Goal: Use online tool/utility: Use online tool/utility

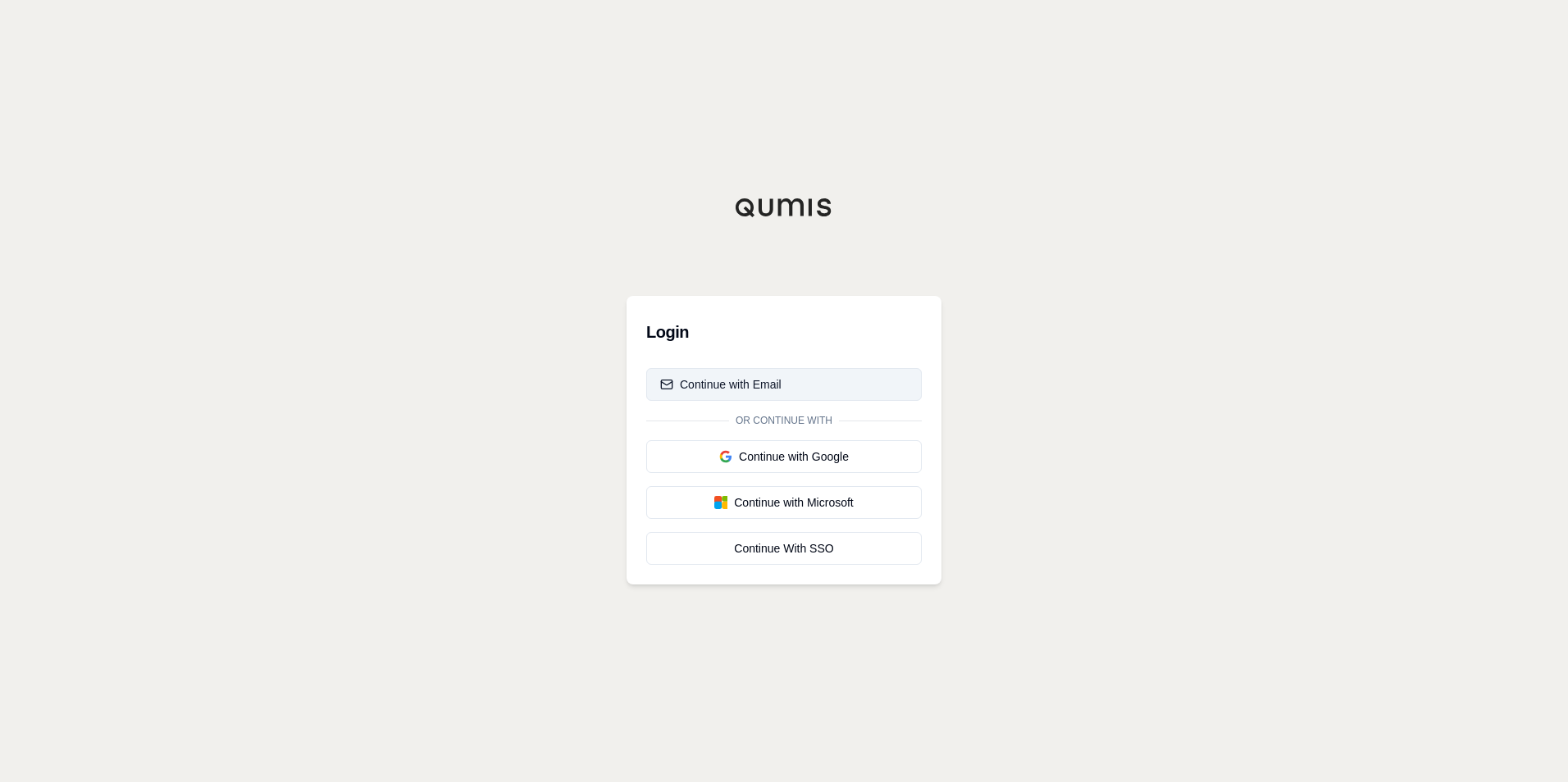
click at [781, 383] on button "Continue with Email" at bounding box center [784, 385] width 276 height 33
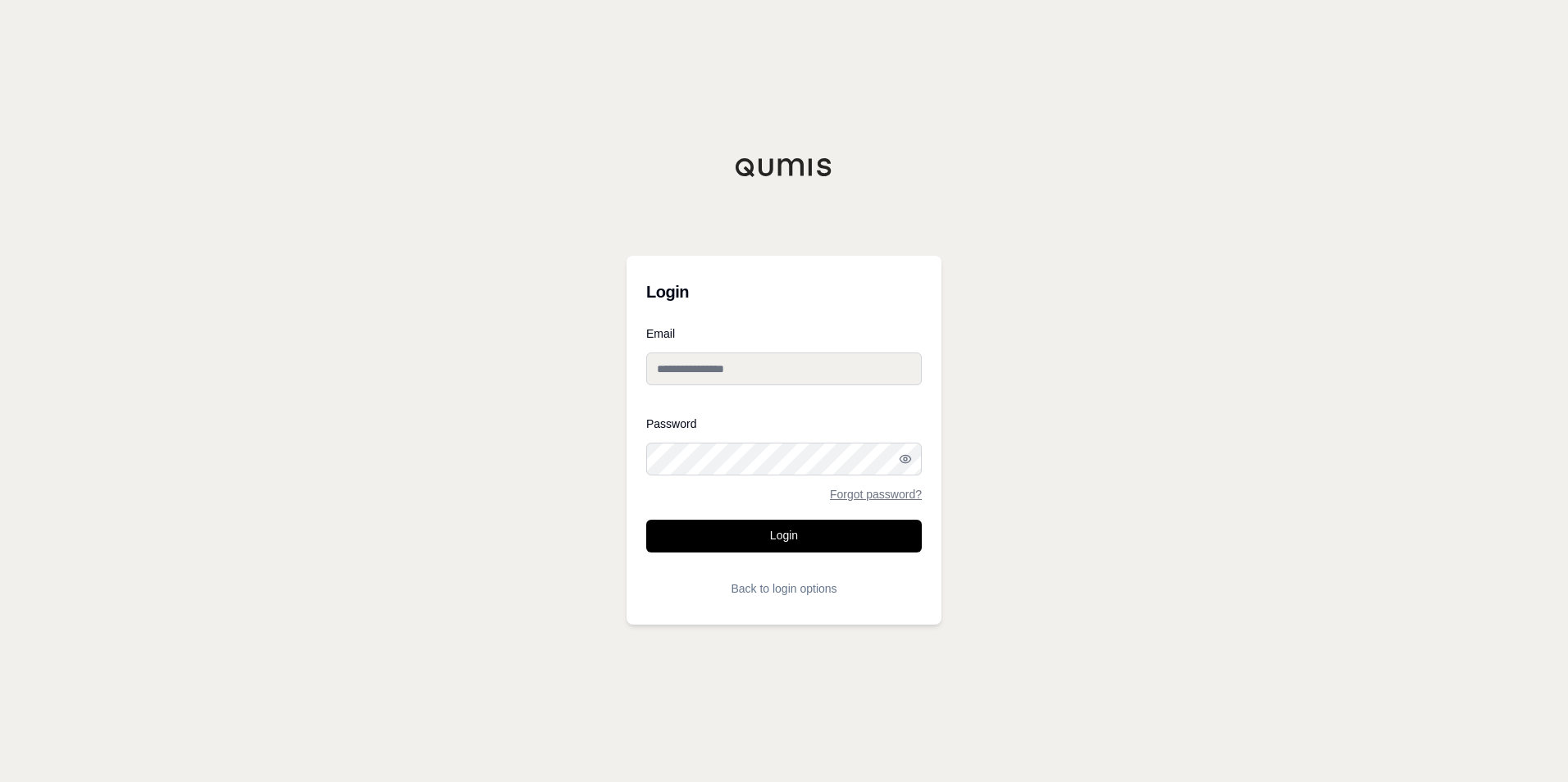
click at [781, 374] on input "Email" at bounding box center [784, 369] width 276 height 33
click at [1093, 348] on div "Login Email Password Forgot password? Login Back to login options" at bounding box center [784, 391] width 1568 height 782
click at [714, 363] on input "Email" at bounding box center [784, 369] width 276 height 33
type input "**********"
click at [786, 531] on button "Login" at bounding box center [784, 537] width 276 height 33
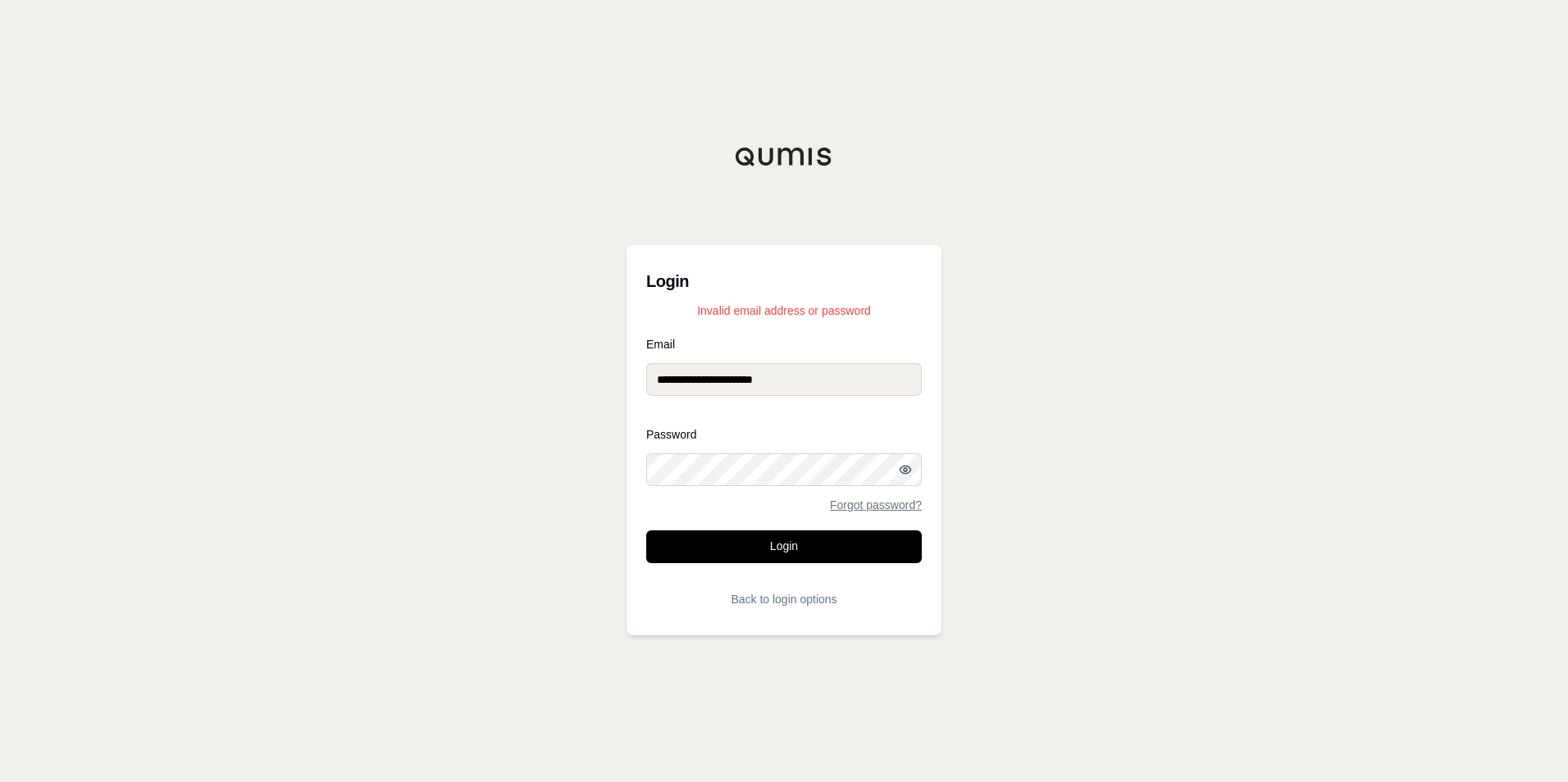
click at [901, 468] on icon "button" at bounding box center [905, 469] width 13 height 13
click at [794, 541] on button "Login" at bounding box center [784, 547] width 276 height 33
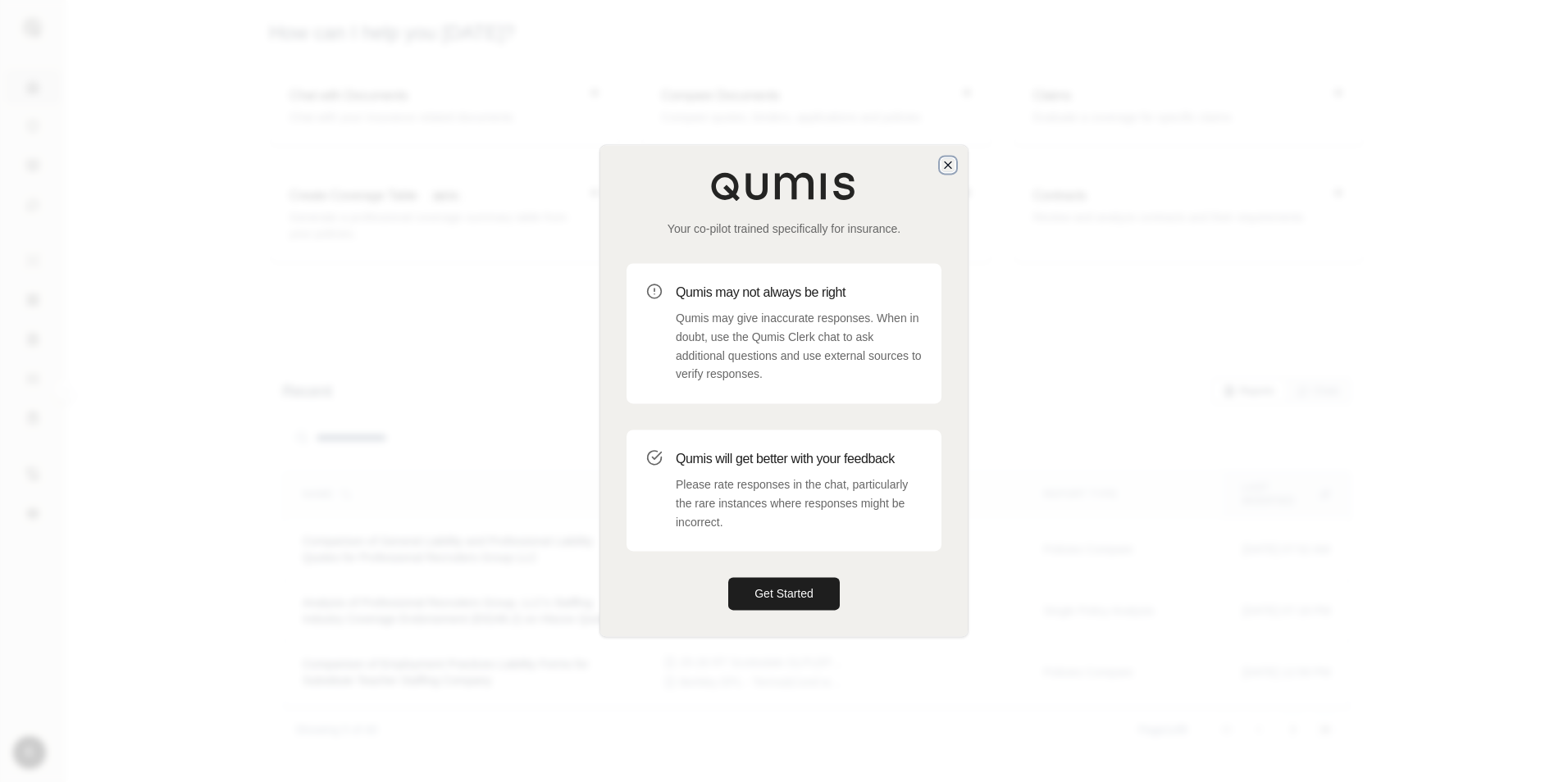
click at [947, 166] on icon "button" at bounding box center [948, 165] width 13 height 13
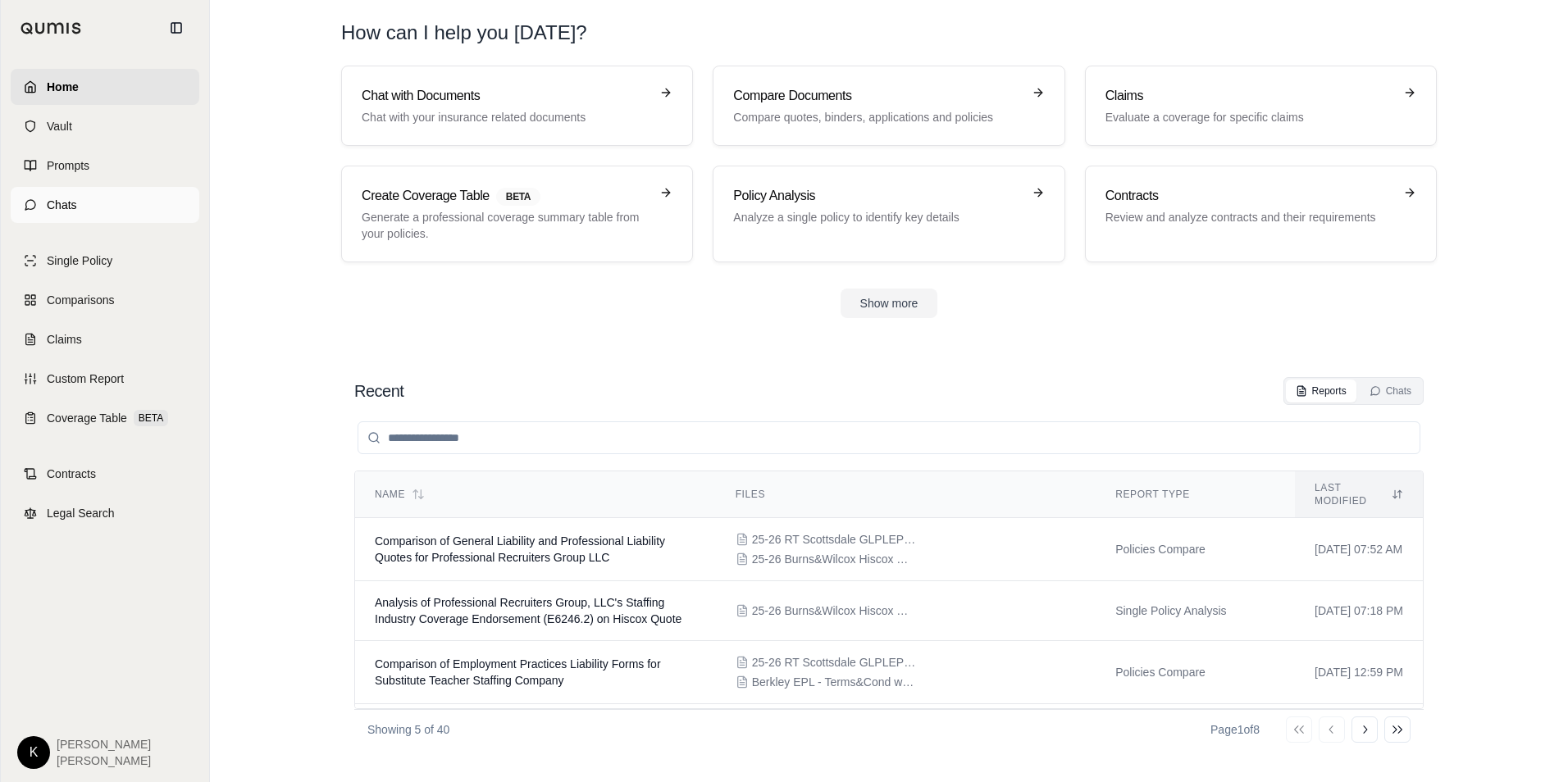
click at [84, 207] on link "Chats" at bounding box center [105, 205] width 189 height 36
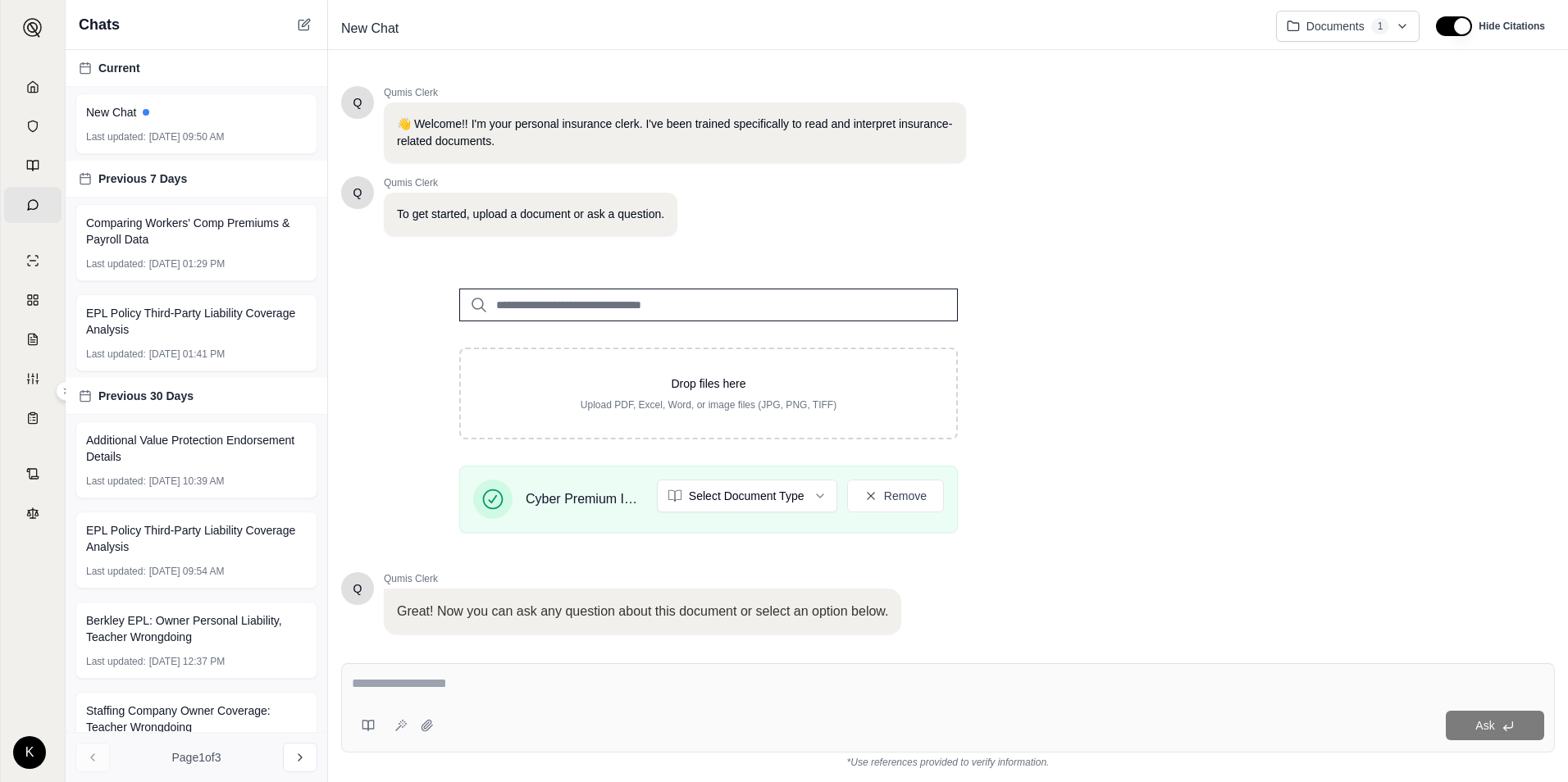
scroll to position [106, 0]
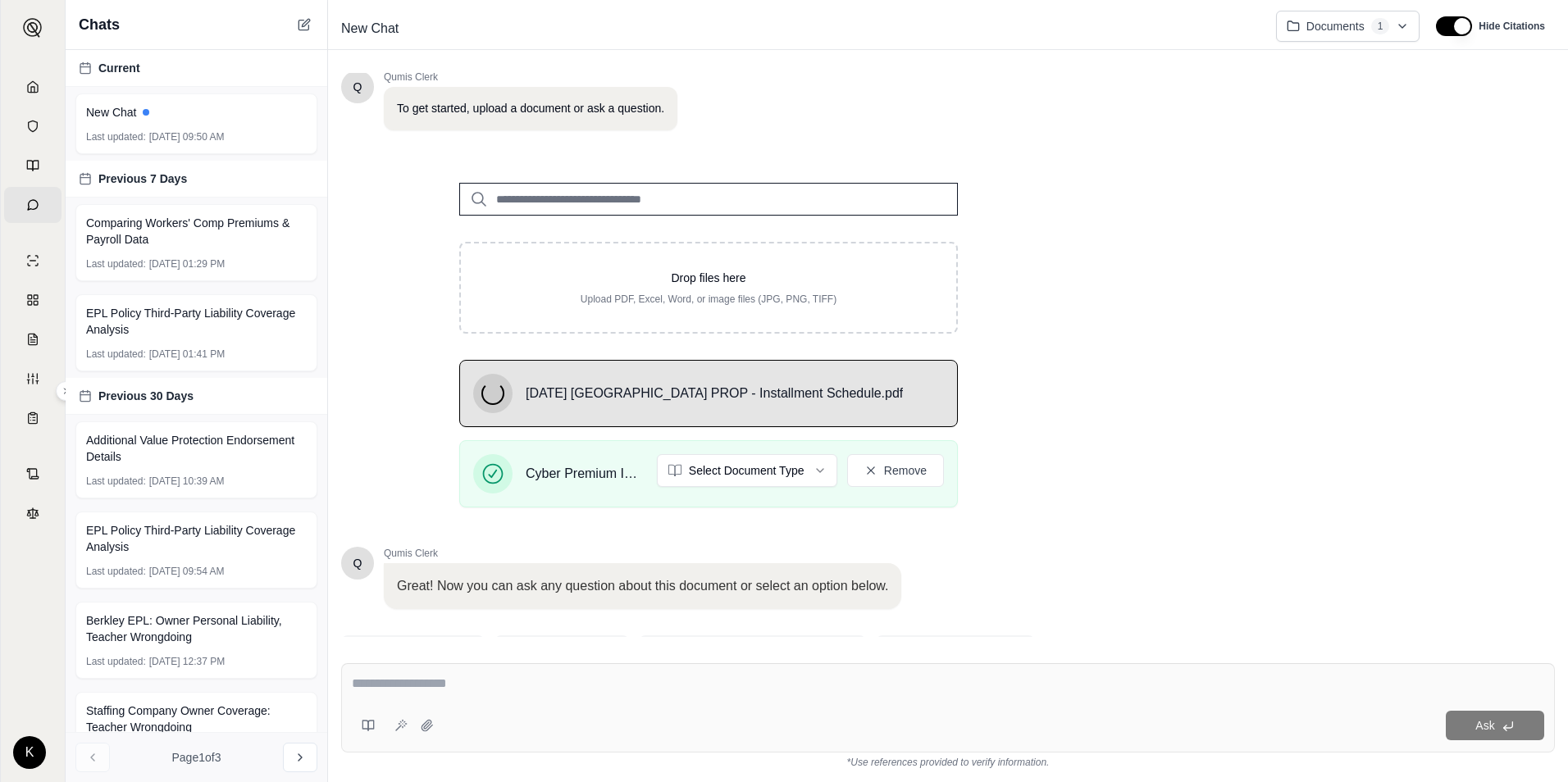
click at [770, 692] on textarea at bounding box center [947, 683] width 1193 height 19
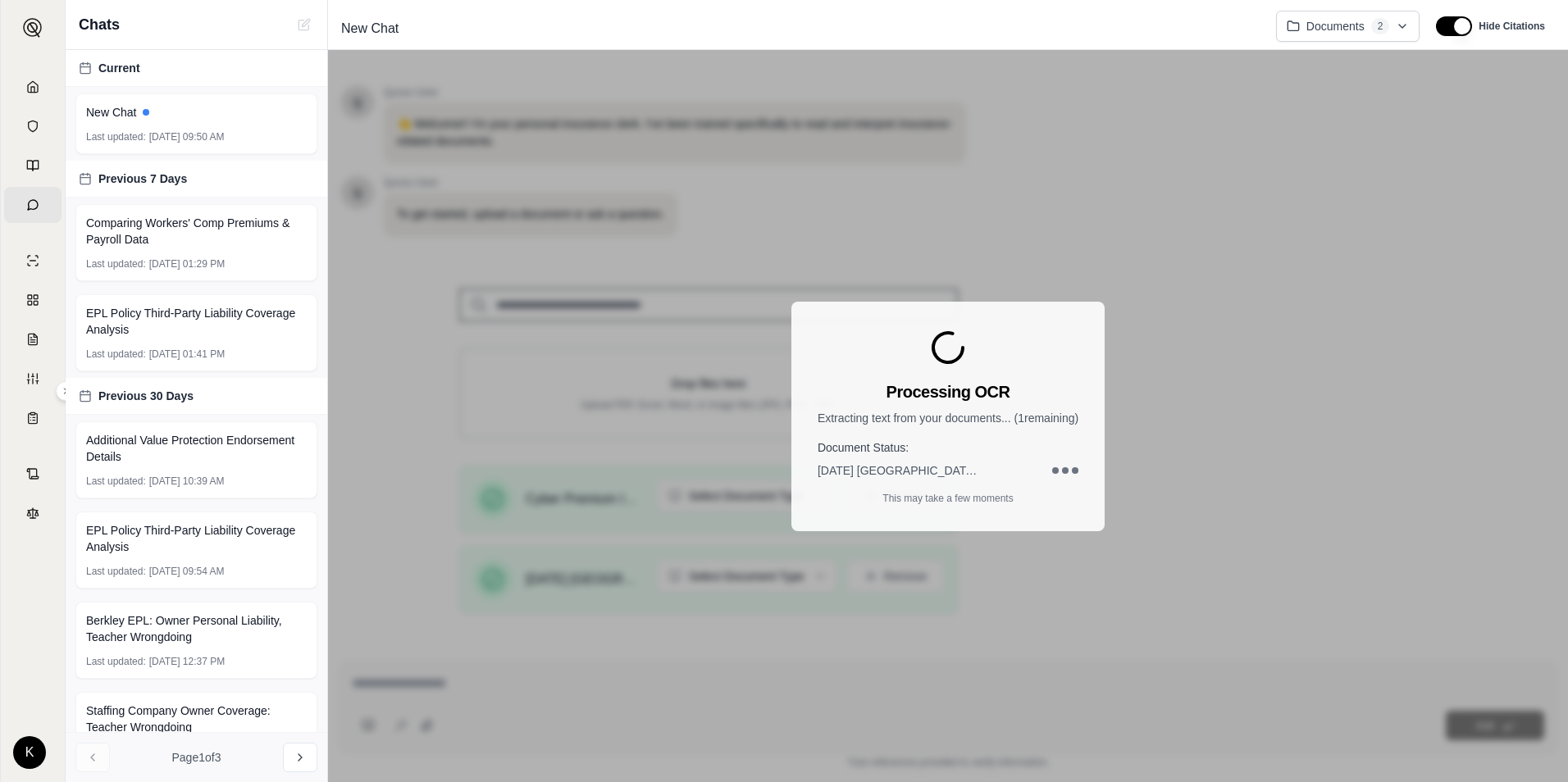
click at [553, 684] on div "Processing OCR Extracting text from your documents... ( 1 remaining) Document S…" at bounding box center [948, 416] width 1240 height 732
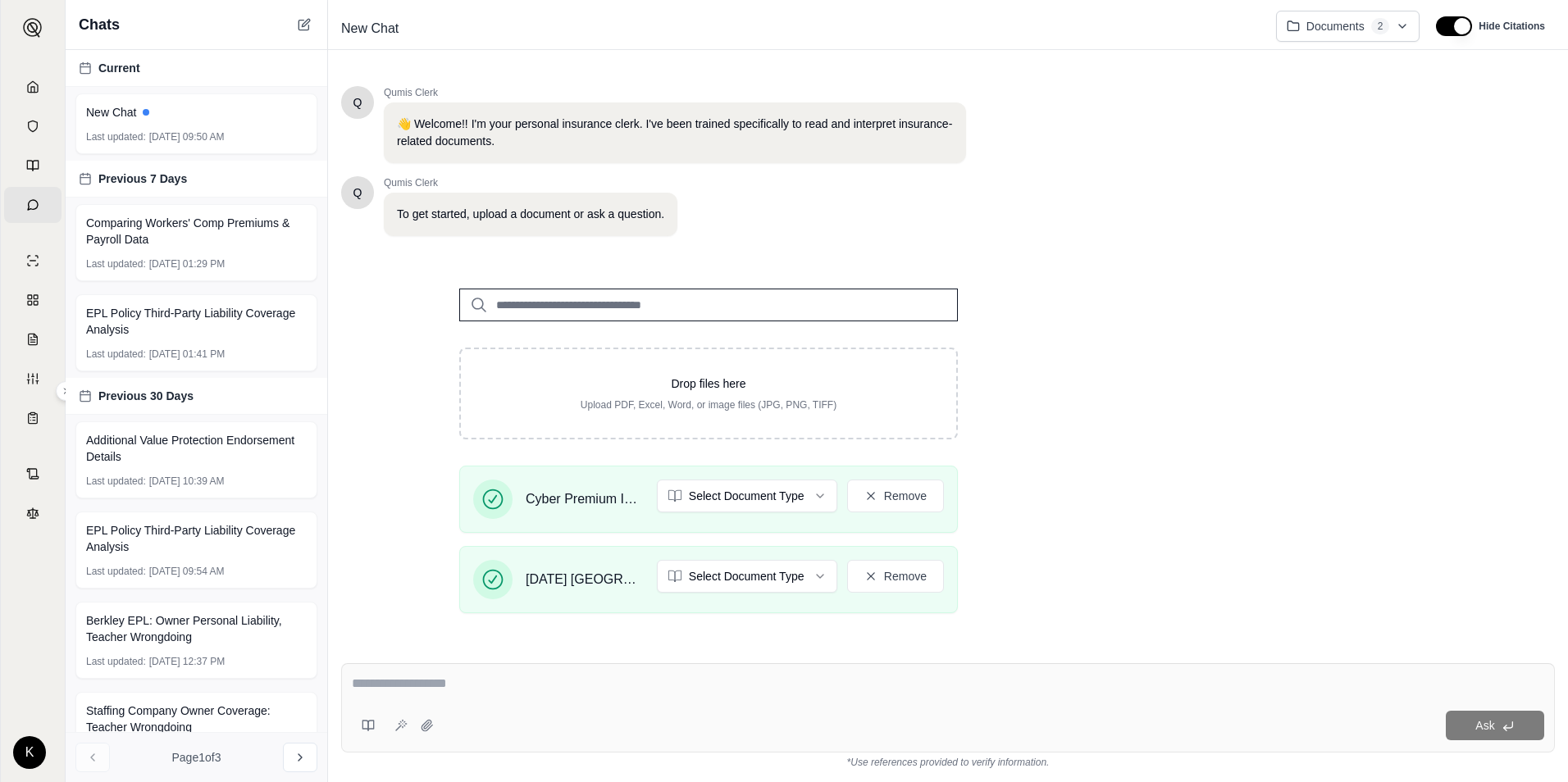
click at [482, 680] on textarea at bounding box center [947, 683] width 1193 height 19
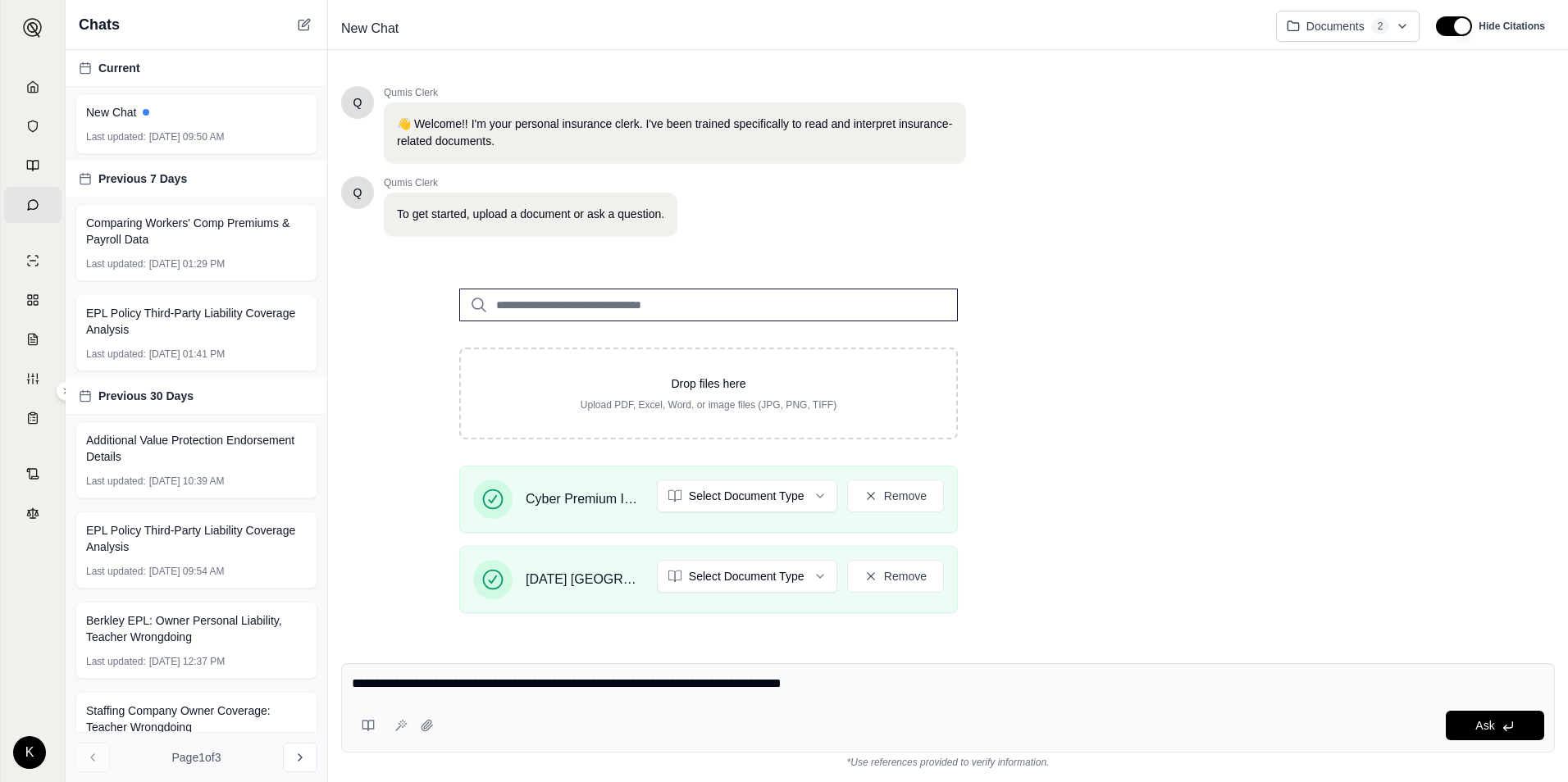
type textarea "**********"
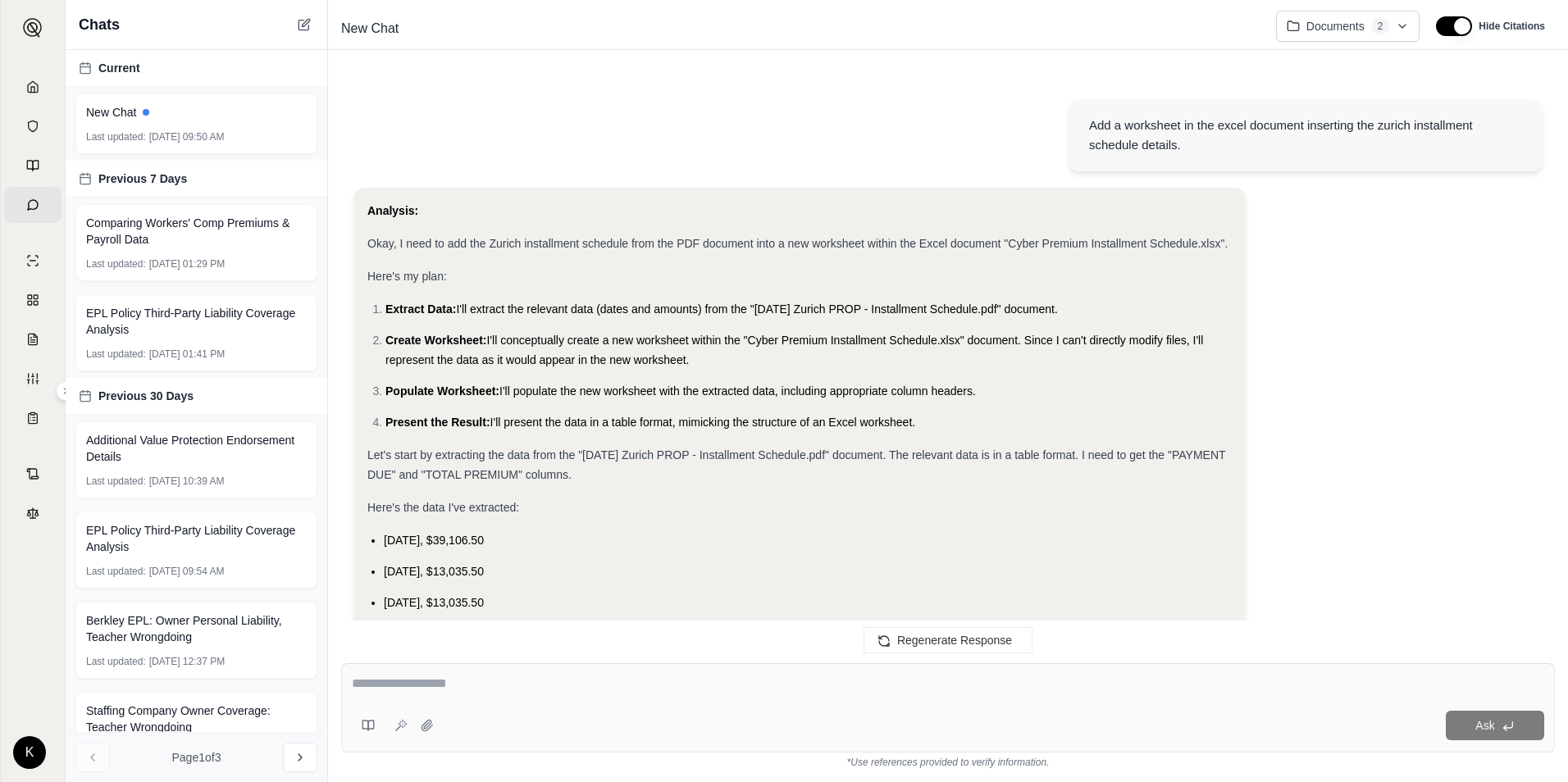
scroll to position [1261, 0]
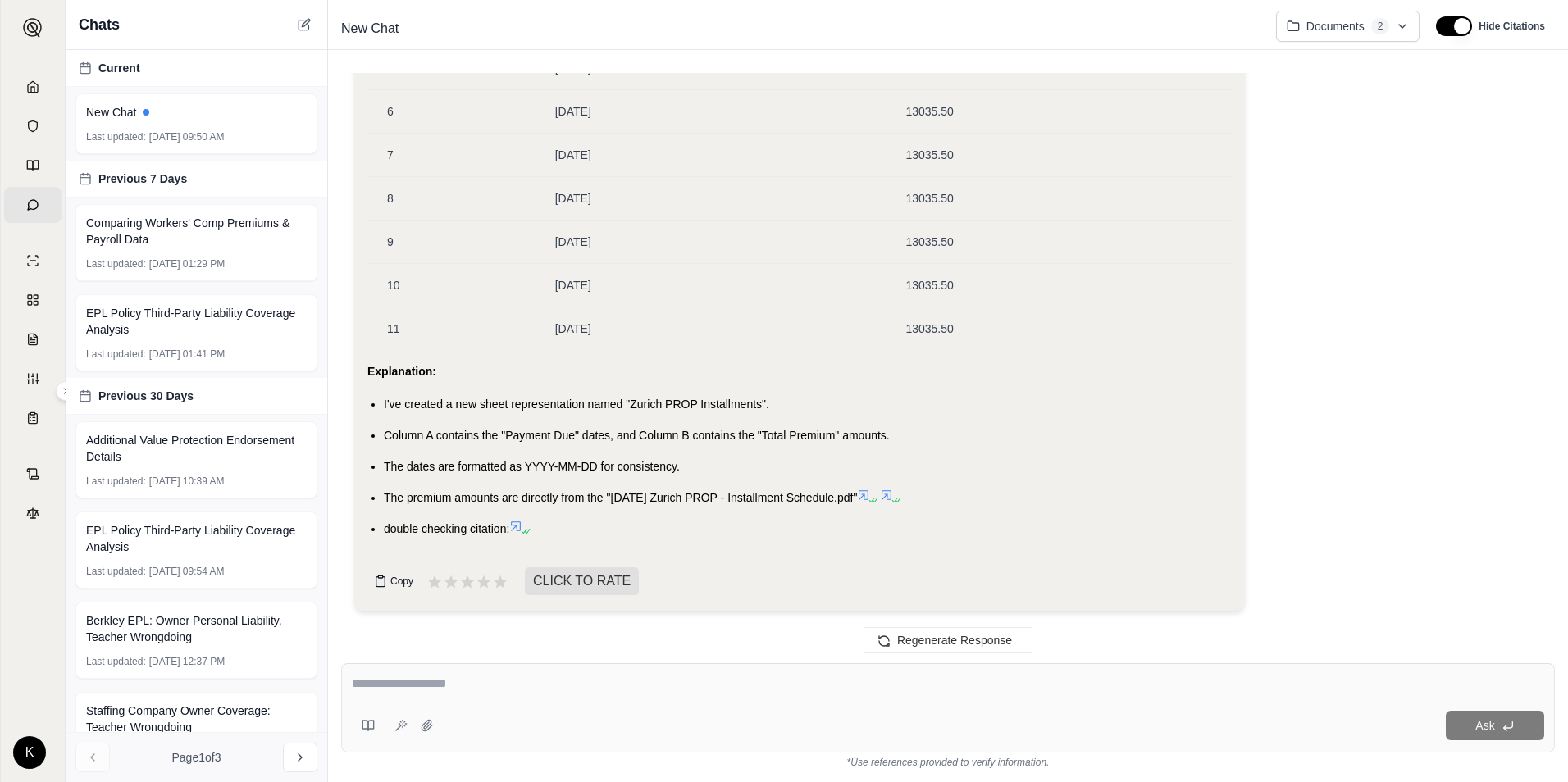
click at [404, 581] on span "Copy" at bounding box center [401, 581] width 23 height 13
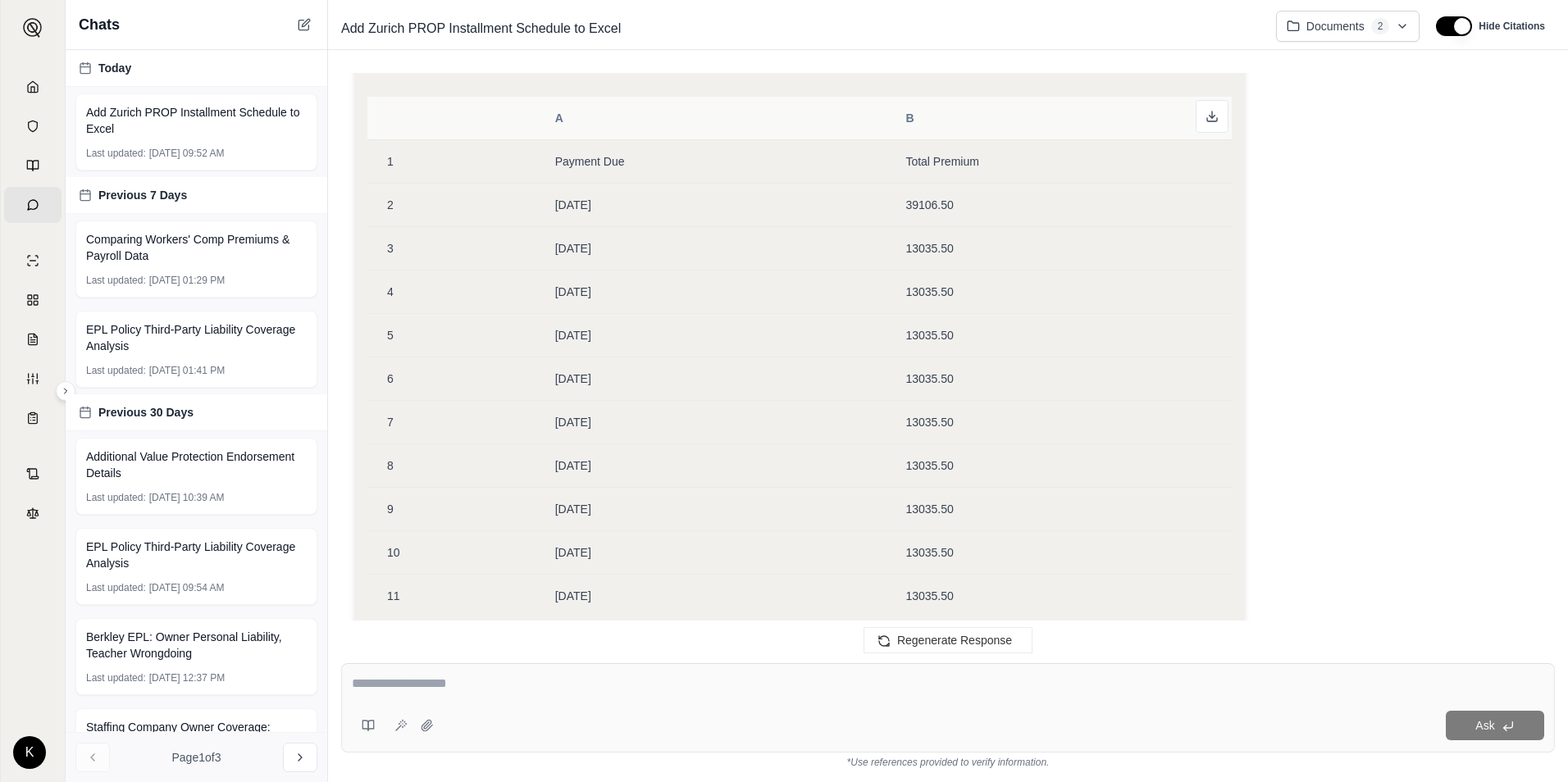
scroll to position [850, 0]
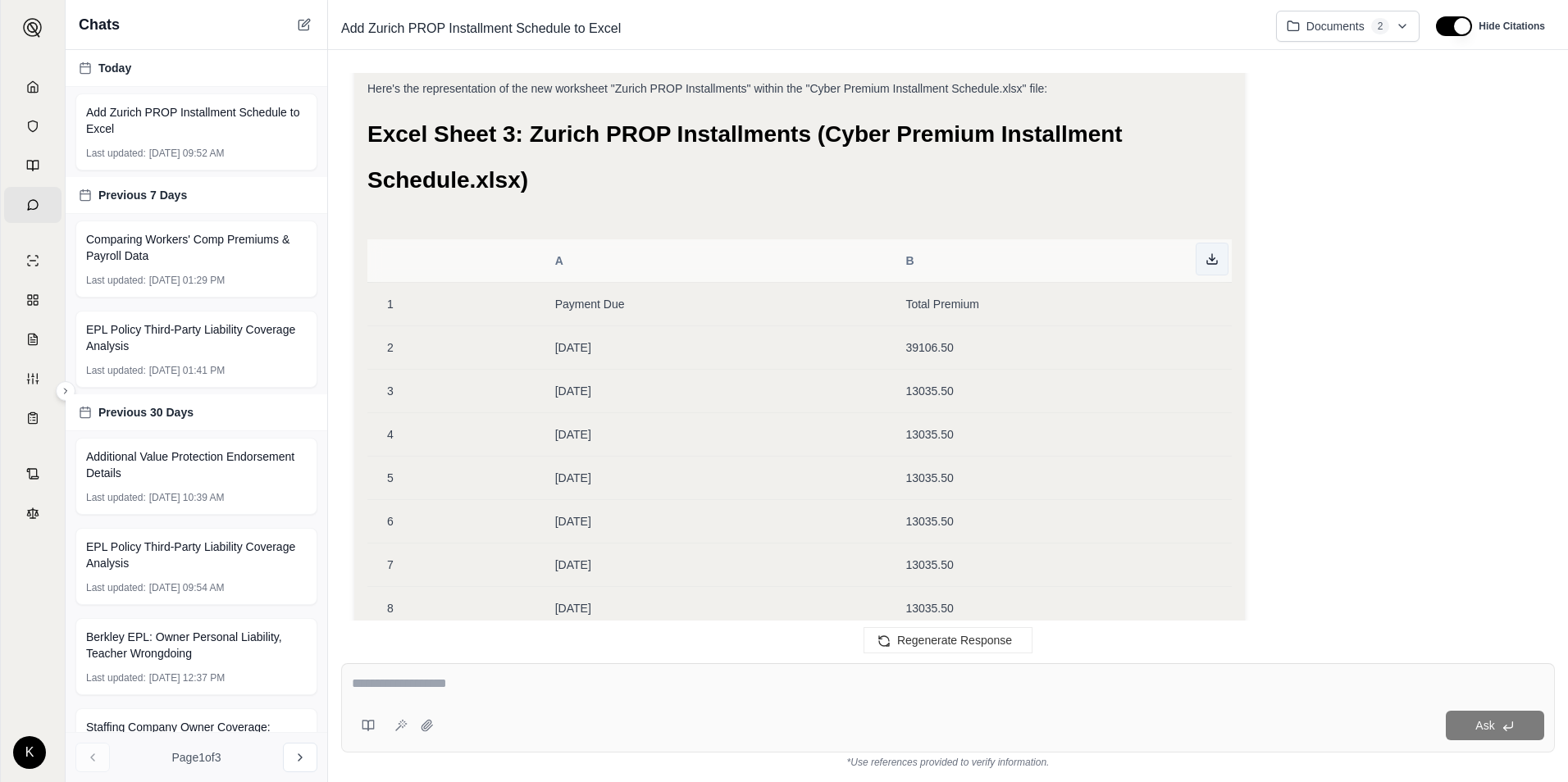
click at [1216, 255] on icon at bounding box center [1212, 259] width 13 height 13
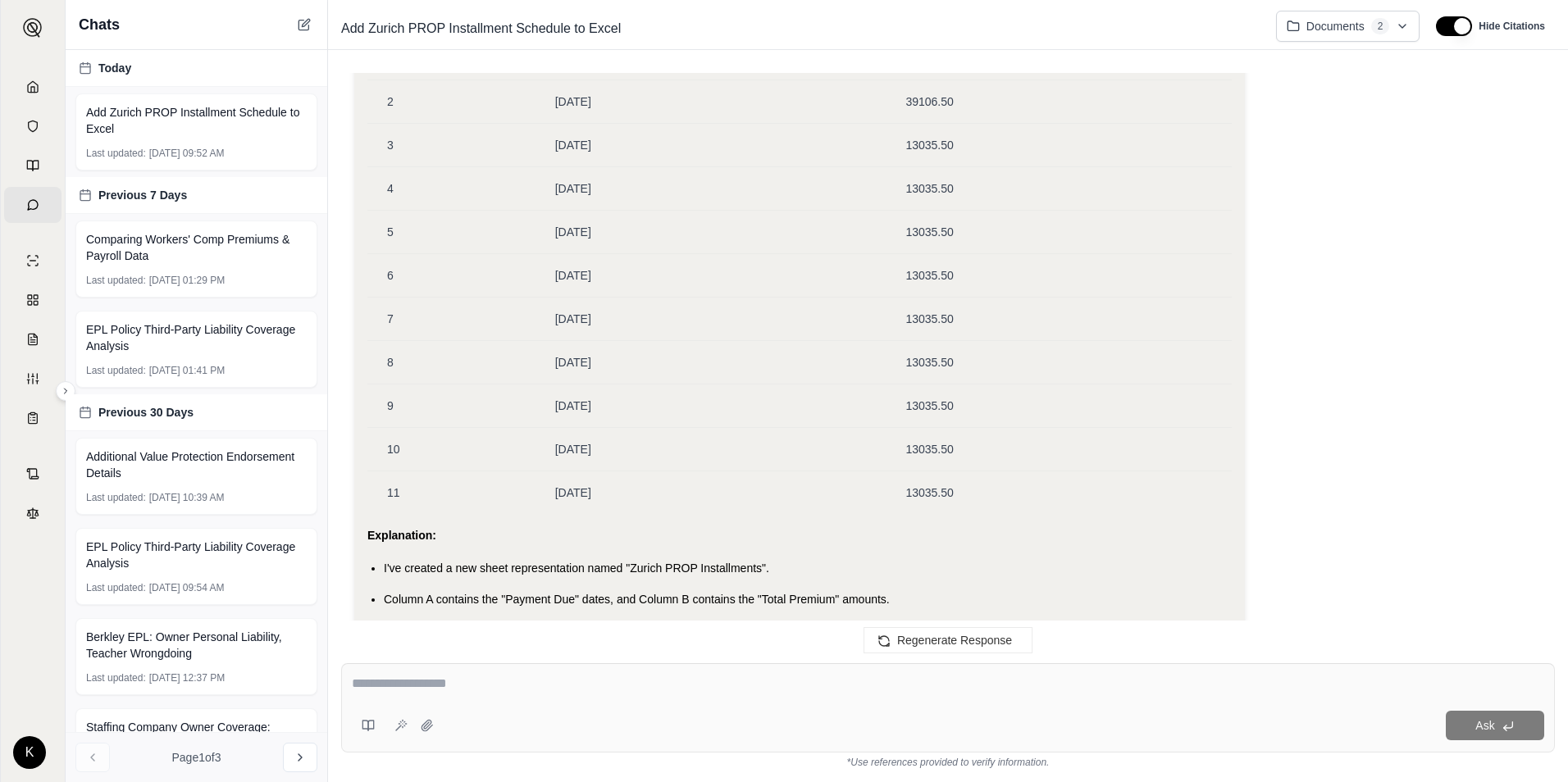
scroll to position [1261, 0]
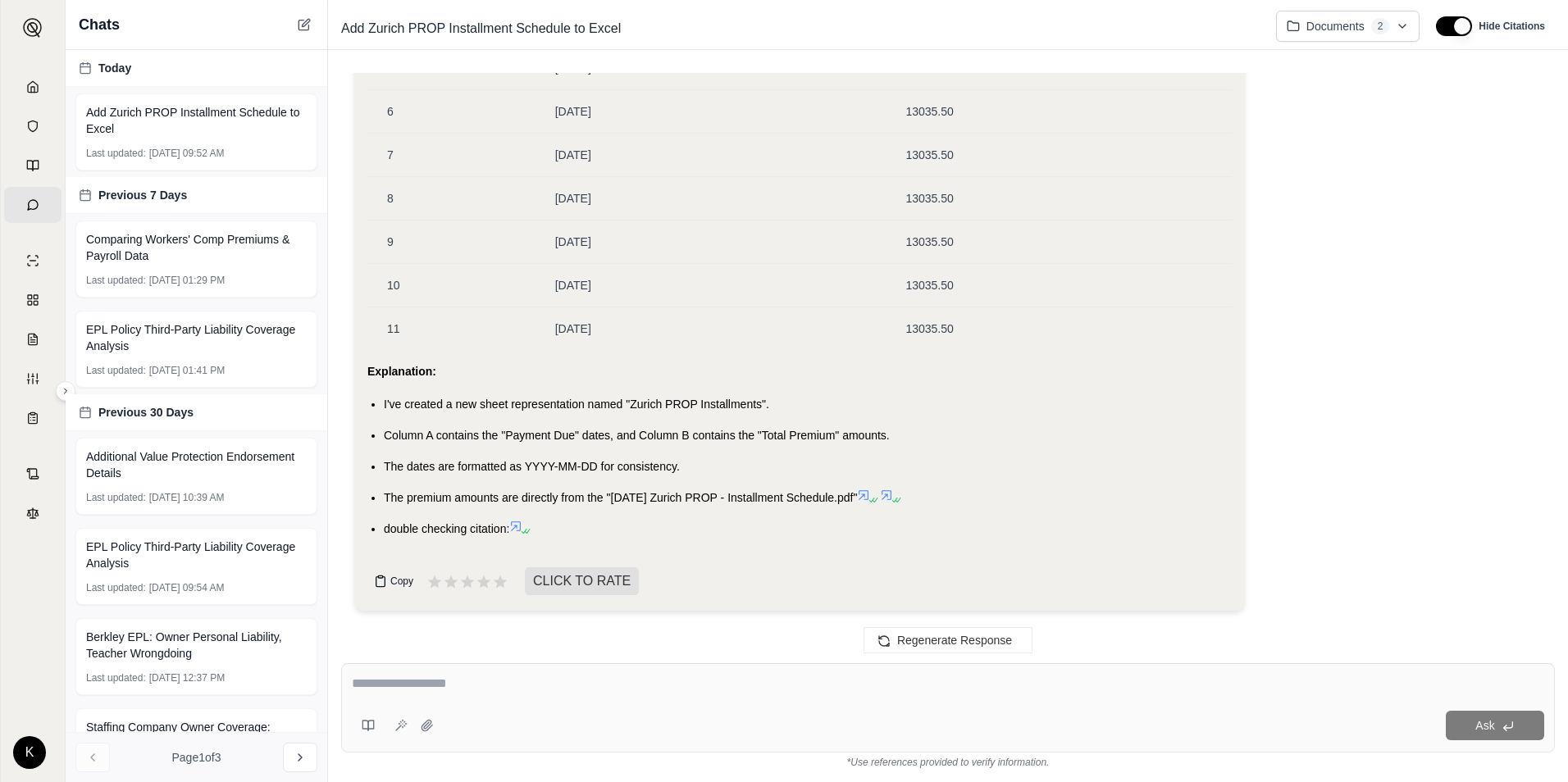
click at [383, 577] on icon at bounding box center [381, 582] width 9 height 10
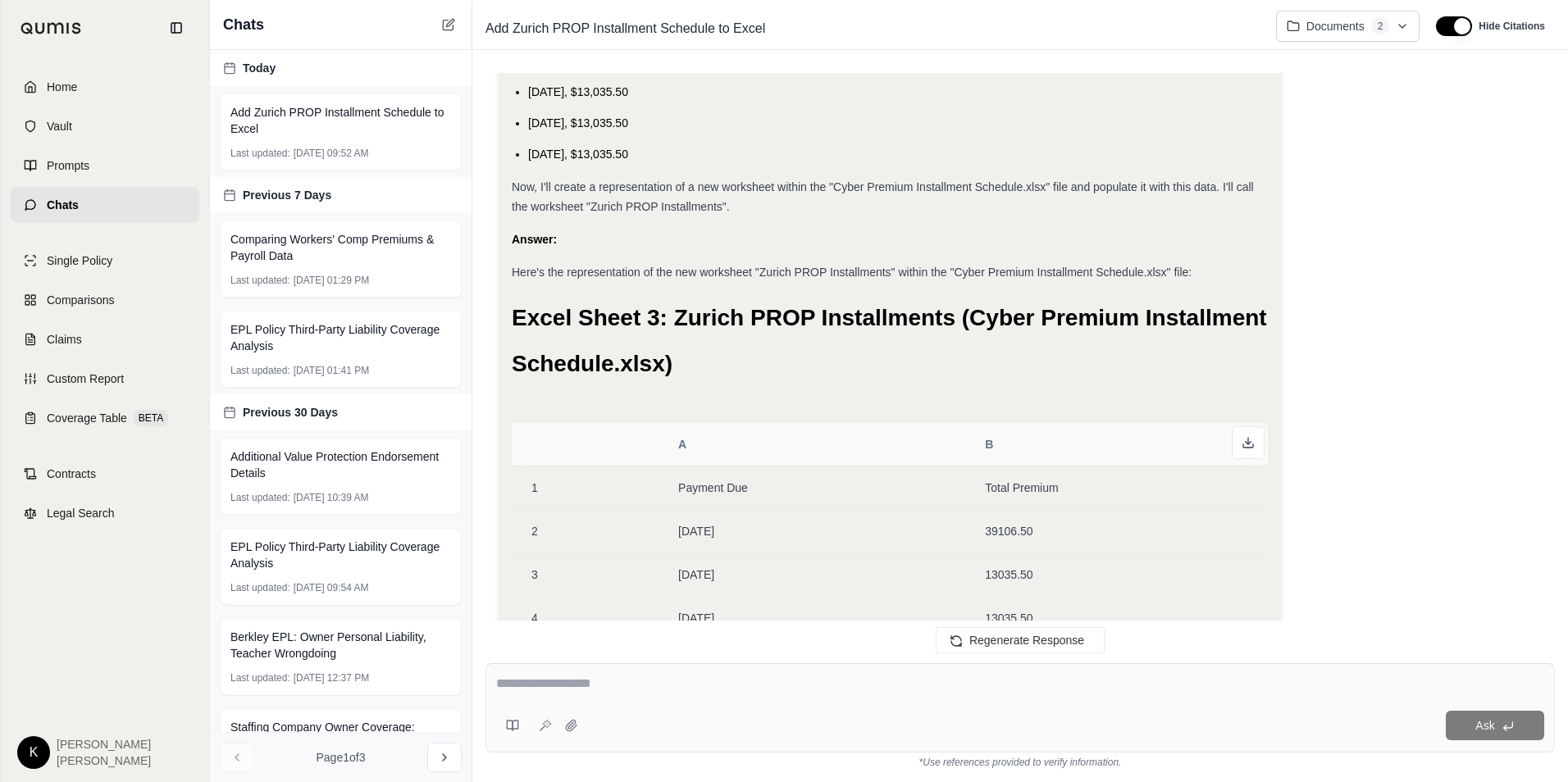
scroll to position [706, 0]
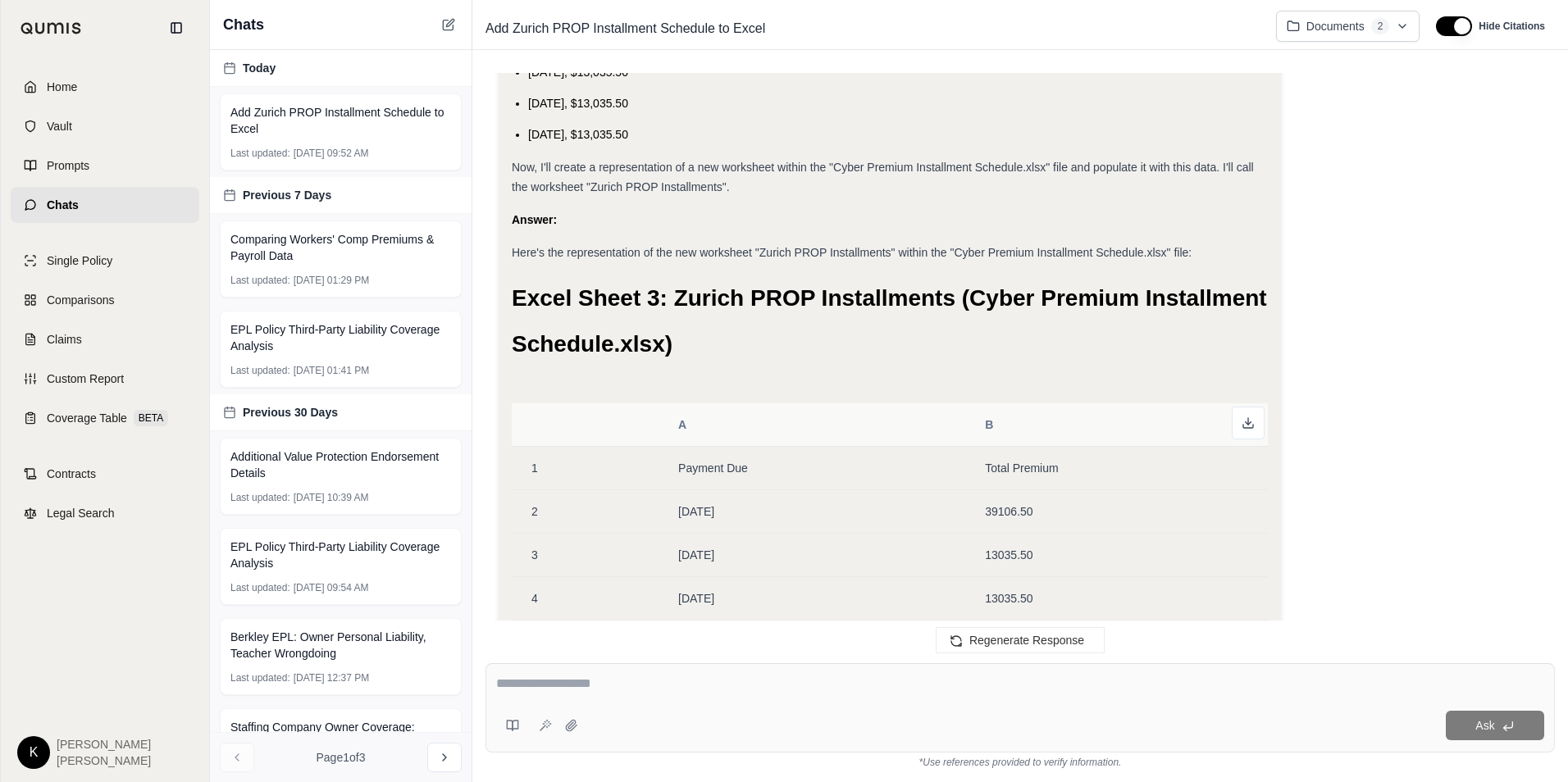
click at [54, 758] on div "K [PERSON_NAME]" at bounding box center [105, 752] width 175 height 33
click at [37, 748] on html "Home Vault Prompts Chats Single Policy Comparisons Claims Custom Report Coverag…" at bounding box center [784, 391] width 1568 height 782
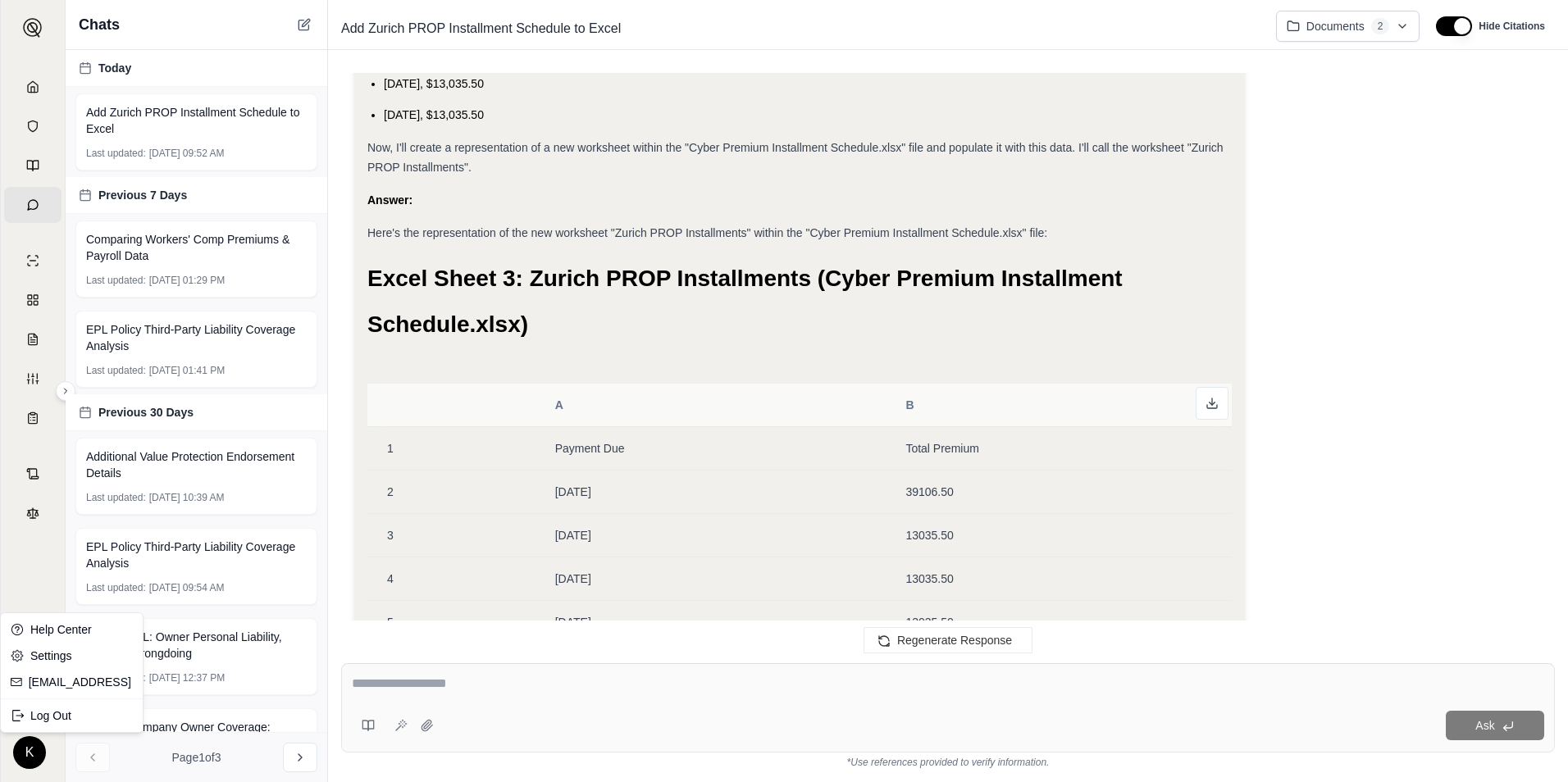
scroll to position [686, 0]
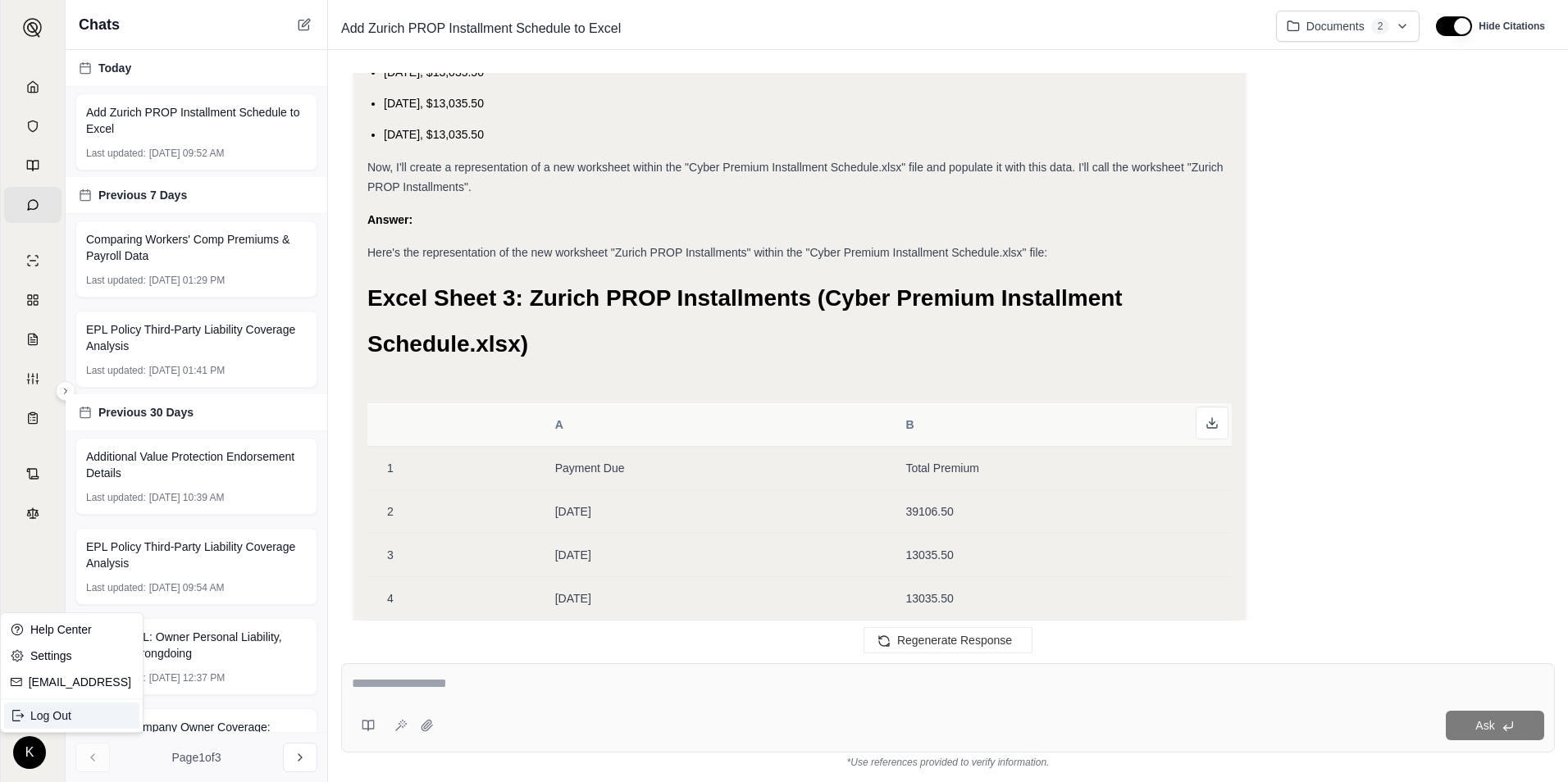
click at [42, 716] on div "Log Out" at bounding box center [71, 716] width 136 height 26
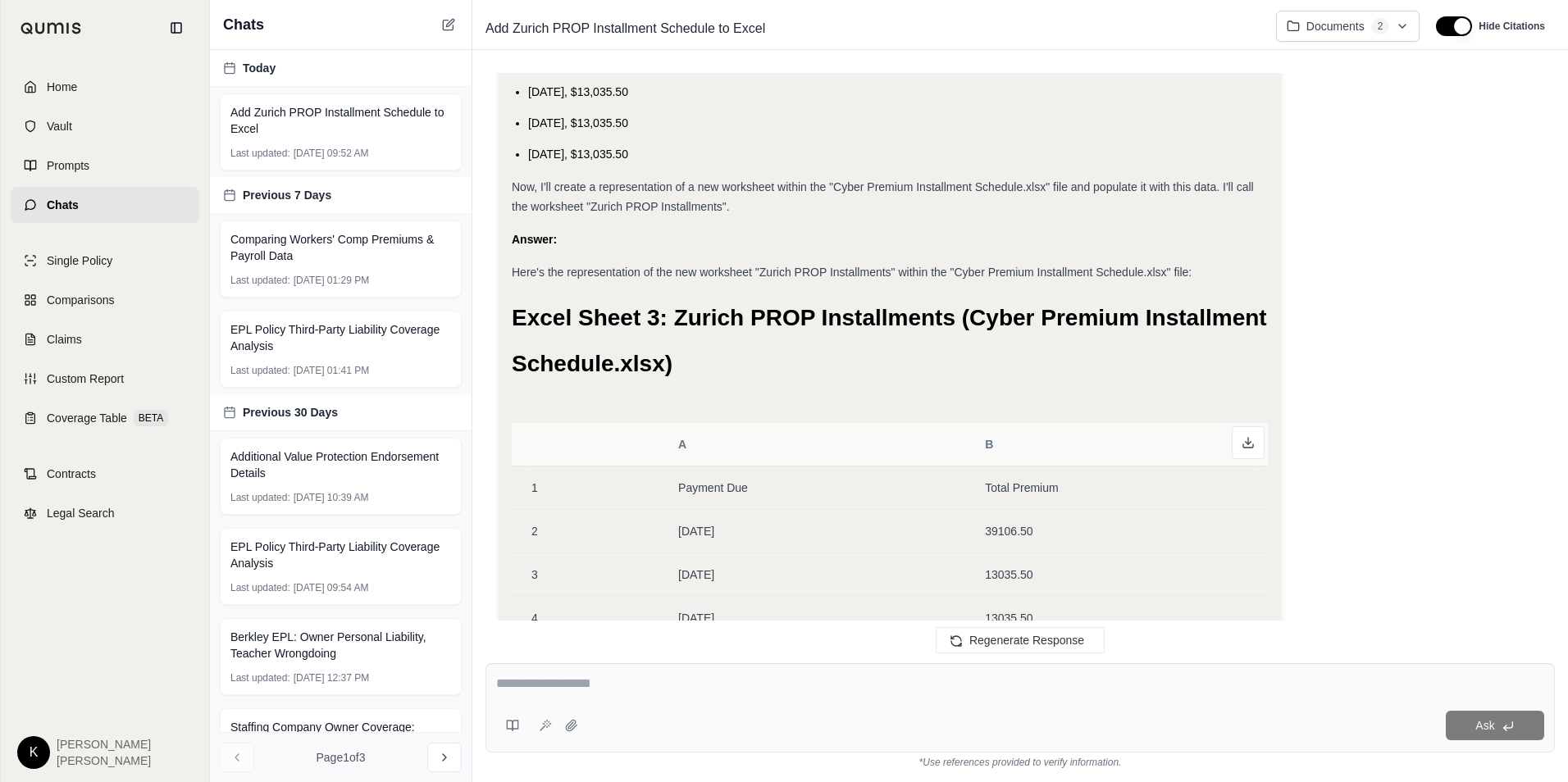
scroll to position [706, 0]
